Goal: Task Accomplishment & Management: Manage account settings

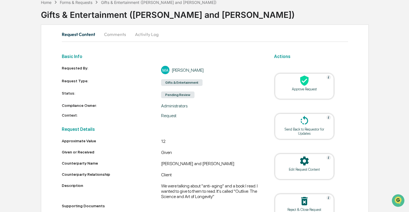
click at [306, 86] on div at bounding box center [305, 81] width 56 height 12
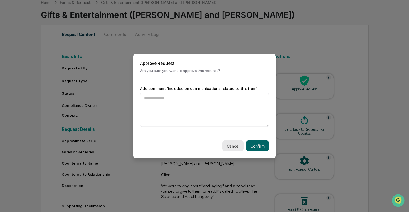
click at [228, 143] on button "Cancel" at bounding box center [233, 145] width 21 height 11
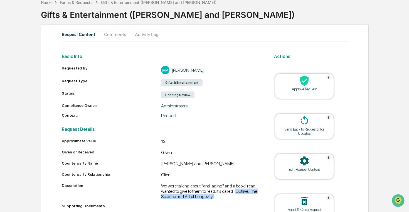
drag, startPoint x: 248, startPoint y: 196, endPoint x: 164, endPoint y: 196, distance: 83.3
click at [164, 196] on div "We were talking about "anti-aging" and a book I read. I wanted to give to them …" at bounding box center [211, 191] width 100 height 16
copy div "Outlive: The Science and Art of Longevity""
click at [229, 103] on div "Requested By: MA Michael Aroesty Request Type: Gifts & Entertainment Status: Pe…" at bounding box center [161, 92] width 199 height 52
click at [288, 84] on div at bounding box center [305, 81] width 56 height 12
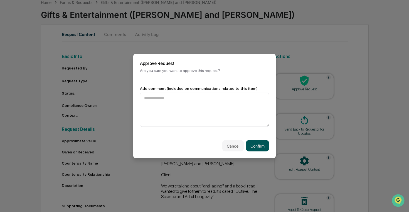
click at [255, 150] on button "Confirm" at bounding box center [257, 145] width 23 height 11
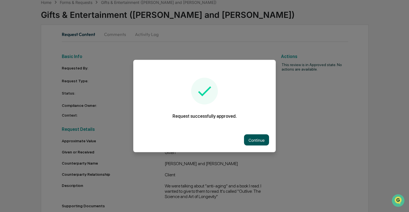
click at [260, 137] on button "Continue" at bounding box center [256, 139] width 25 height 11
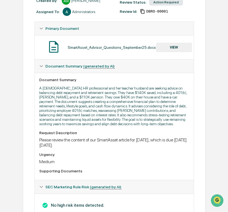
scroll to position [79, 0]
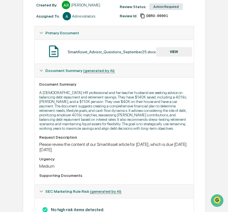
click at [177, 55] on button "VIEW" at bounding box center [174, 51] width 36 height 9
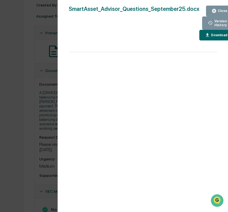
click at [19, 100] on div "Version History 09/23/2025, 02:02 PM Alec Root SmartAsset_Advisor_Questions_Sep…" at bounding box center [114, 106] width 228 height 212
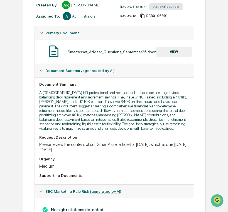
click at [172, 50] on button "VIEW" at bounding box center [174, 51] width 36 height 9
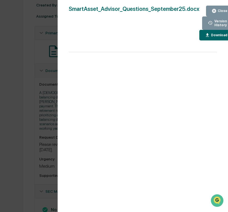
click at [216, 39] on button "Download" at bounding box center [216, 35] width 34 height 11
click at [32, 80] on div "Version History 09/23/2025, 02:02 PM Alec Root SmartAsset_Advisor_Questions_Sep…" at bounding box center [114, 106] width 228 height 212
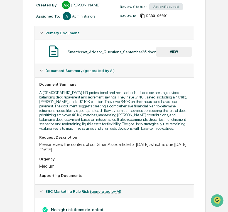
click at [23, 49] on div "Review Comments Actions Activity Log Created By: ‎ ‎ AR Alec Root Assigned To: …" at bounding box center [114, 105] width 183 height 260
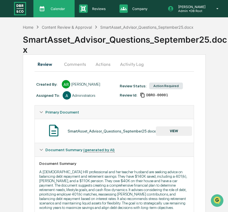
click at [68, 10] on div "Calendar Manage Tasks" at bounding box center [54, 8] width 36 height 8
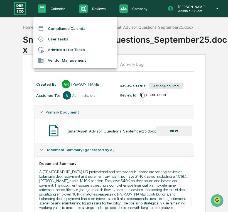
click at [81, 10] on div at bounding box center [114, 106] width 228 height 212
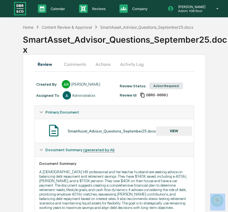
click at [81, 10] on icon at bounding box center [83, 9] width 5 height 6
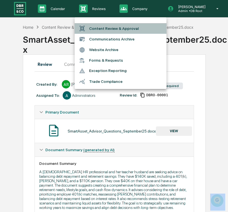
click at [93, 29] on li "Content Review & Approval" at bounding box center [121, 28] width 92 height 11
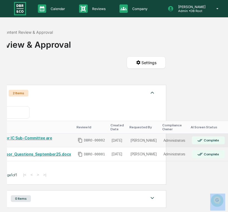
scroll to position [0, 75]
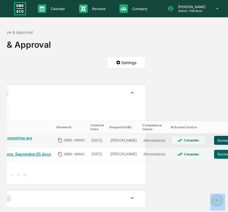
click at [215, 139] on button "Review" at bounding box center [223, 140] width 18 height 9
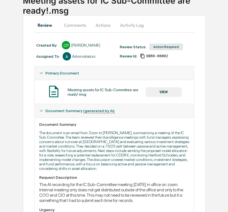
scroll to position [22, 0]
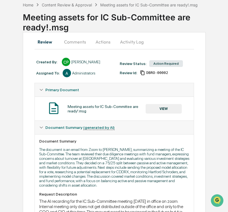
click at [160, 105] on button "VIEW" at bounding box center [164, 108] width 36 height 9
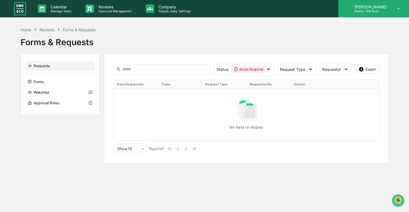
click at [312, 7] on p "[PERSON_NAME]" at bounding box center [369, 6] width 39 height 5
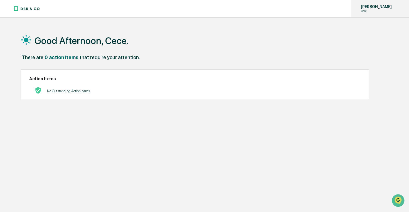
click at [312, 8] on p "[PERSON_NAME]" at bounding box center [376, 6] width 38 height 4
